Goal: Task Accomplishment & Management: Complete application form

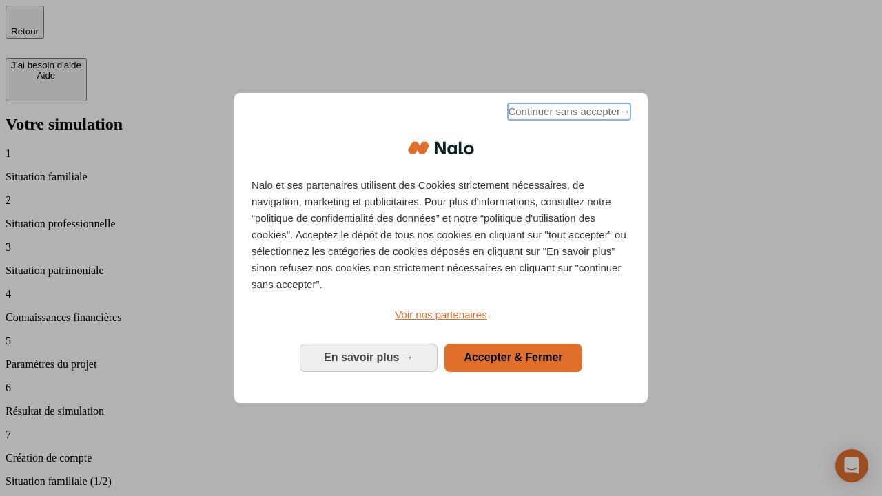
click at [568, 114] on span "Continuer sans accepter →" at bounding box center [569, 111] width 123 height 17
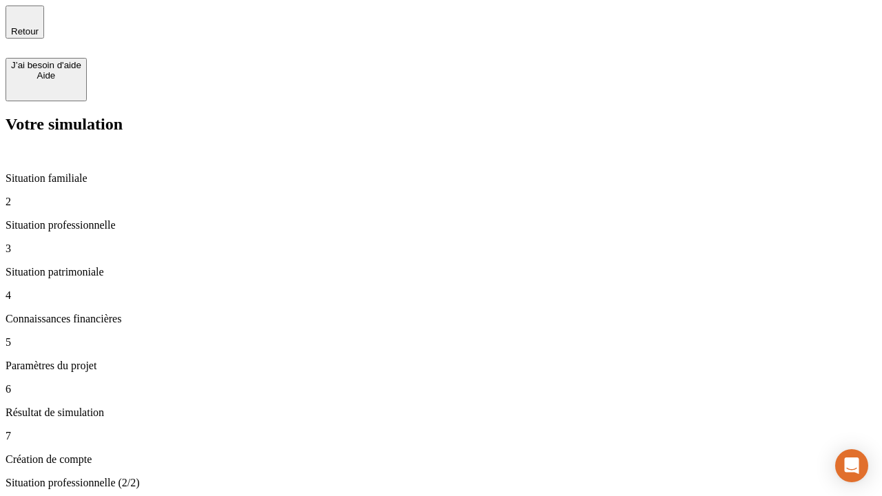
type input "30 000"
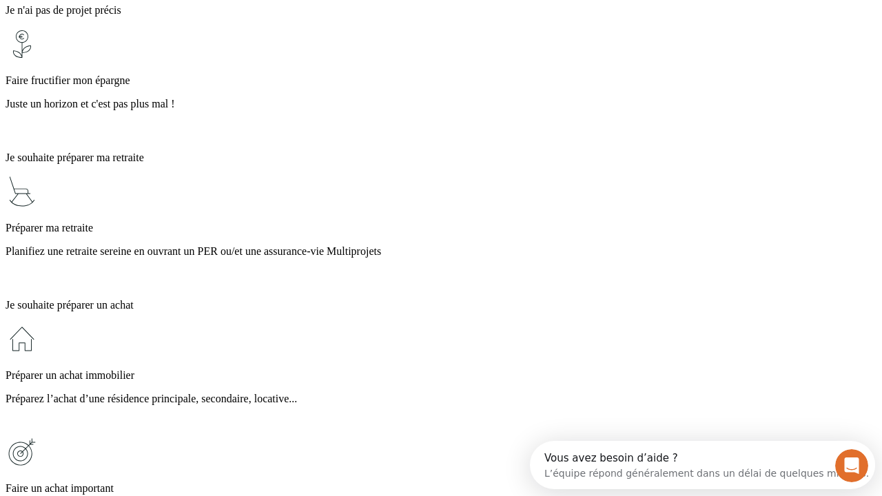
scroll to position [12, 0]
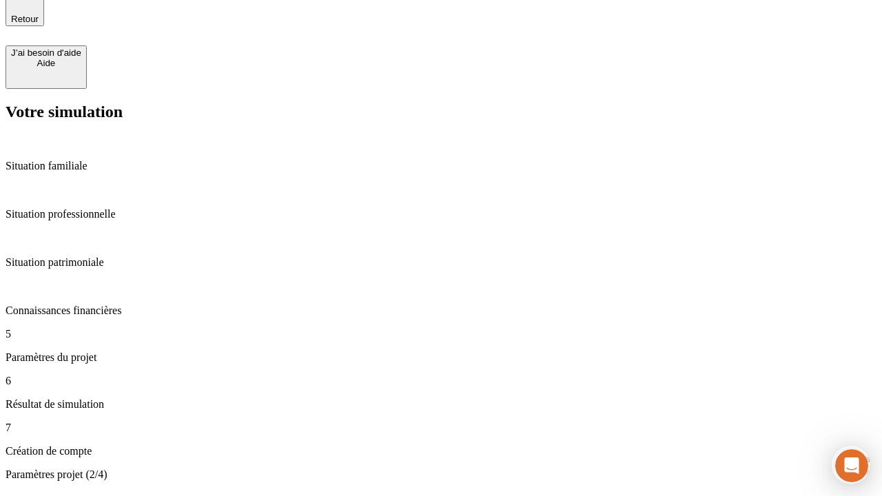
type input "25"
type input "1 000"
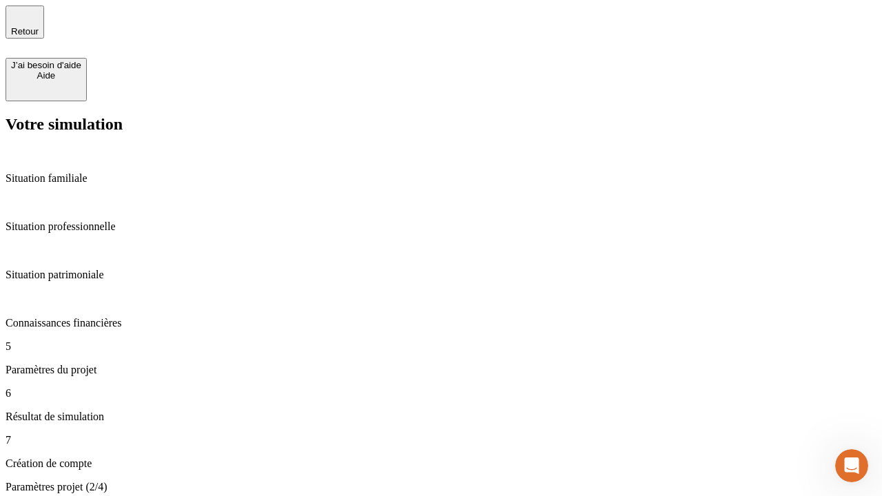
type input "640"
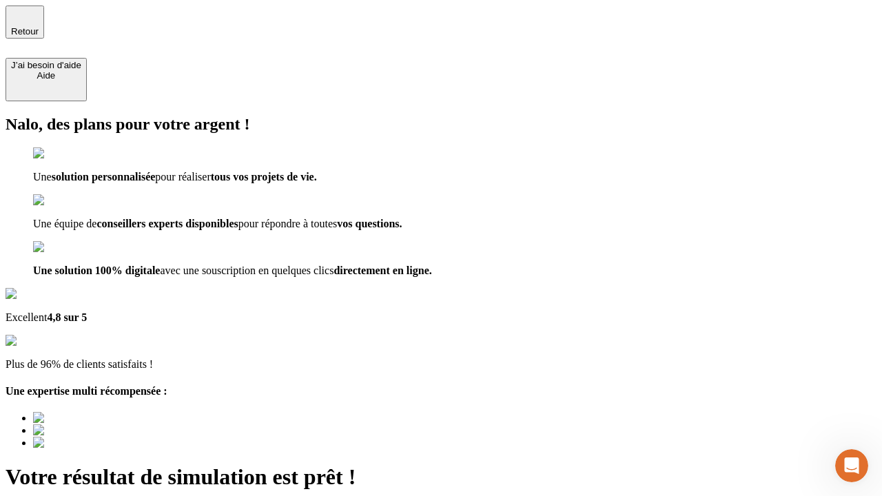
type input "[EMAIL_ADDRESS][PERSON_NAME][DOMAIN_NAME]"
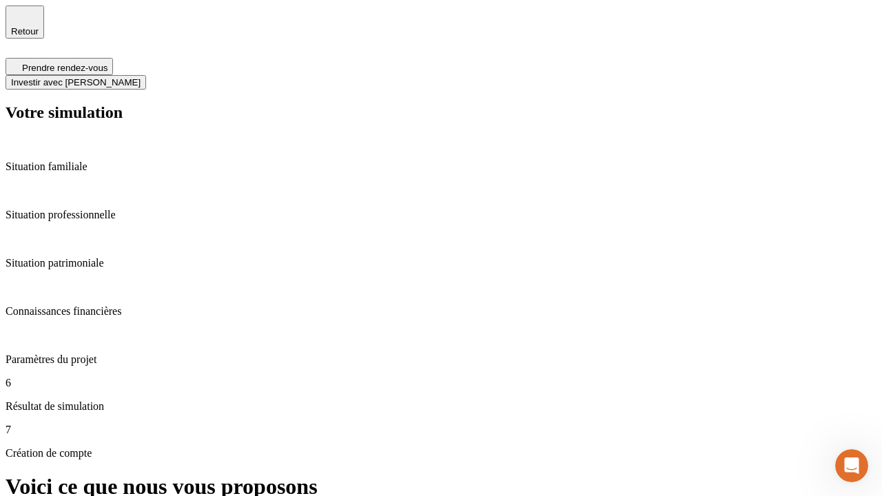
click at [141, 77] on span "Investir avec [PERSON_NAME]" at bounding box center [76, 82] width 130 height 10
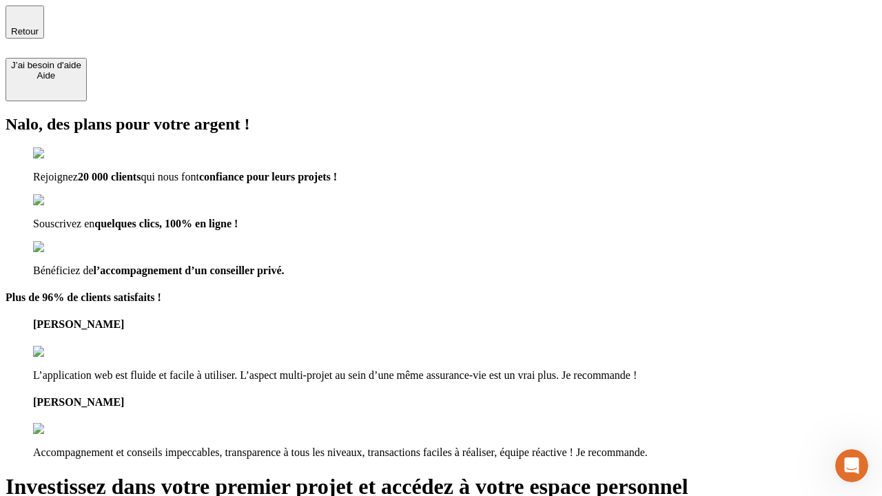
type input "[EMAIL_ADDRESS][PERSON_NAME][DOMAIN_NAME]"
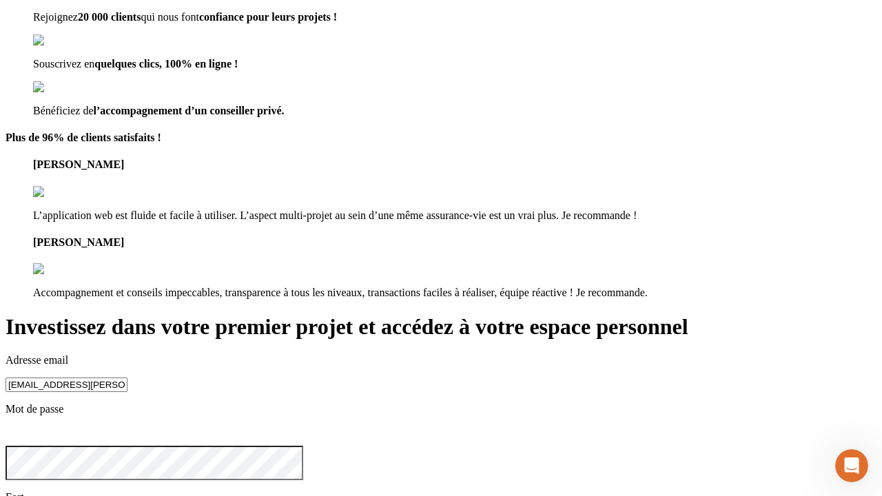
scroll to position [43, 0]
